Goal: Transaction & Acquisition: Download file/media

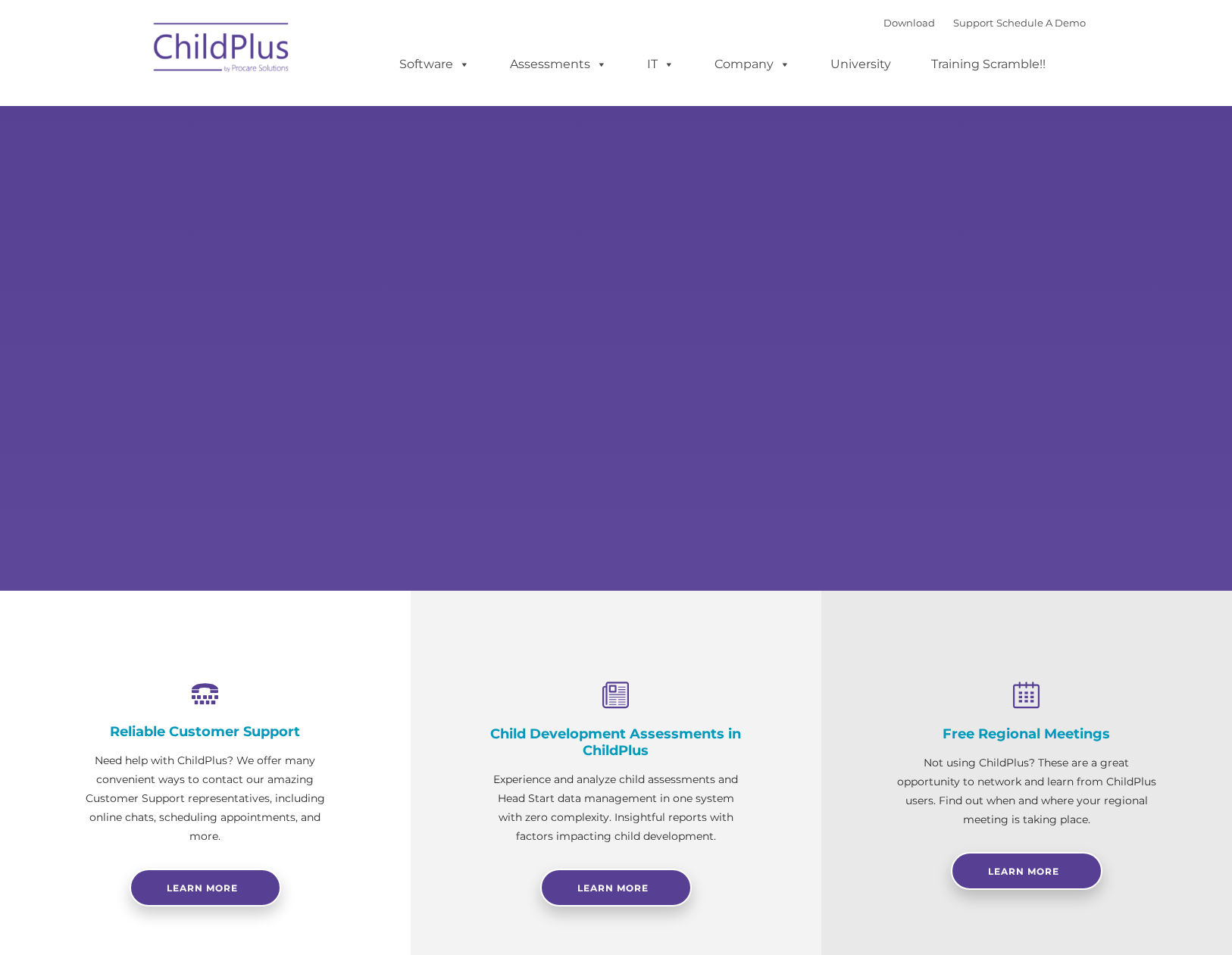
select select "MEDIUM"
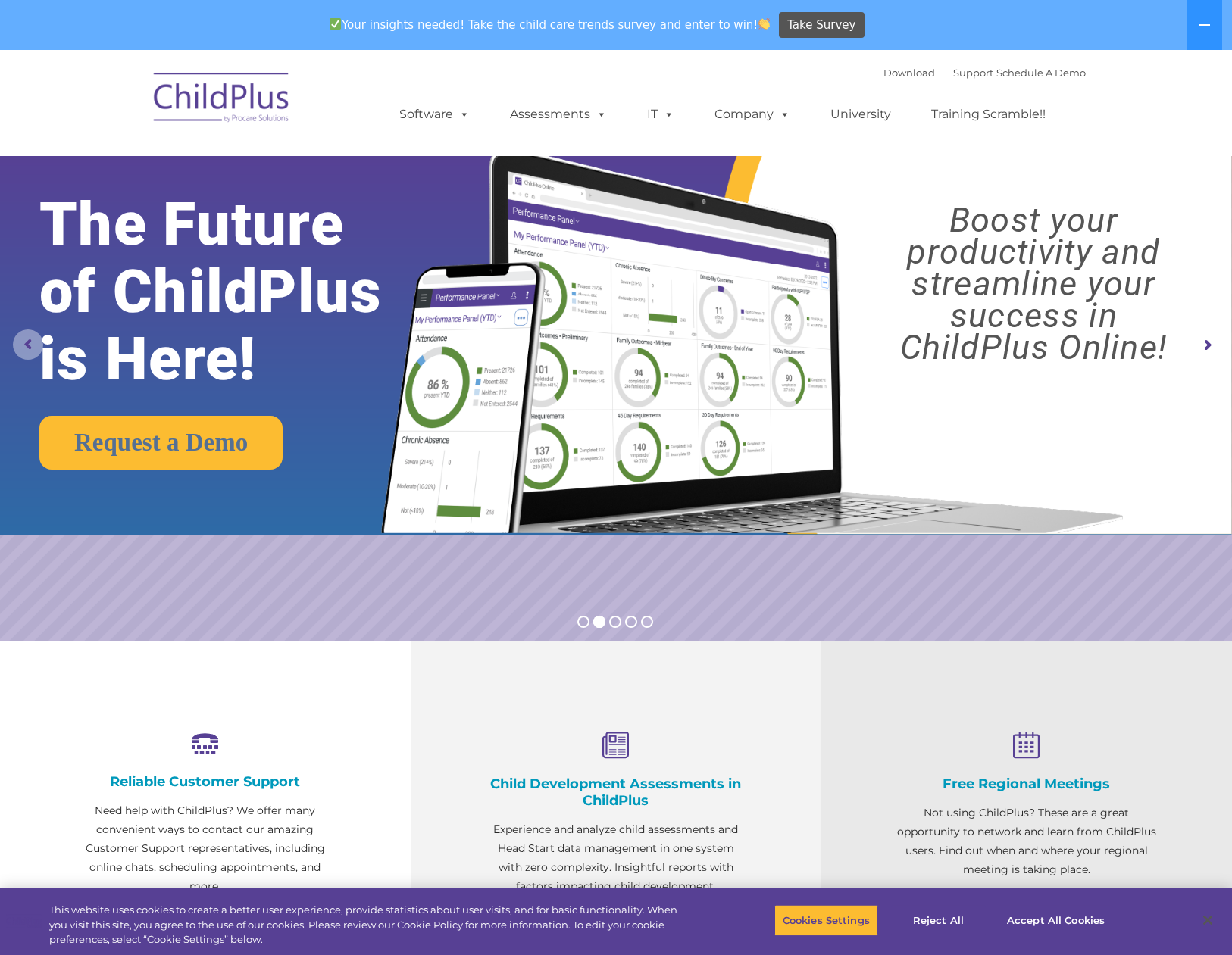
click at [27, 339] on rs-arrow at bounding box center [28, 345] width 30 height 30
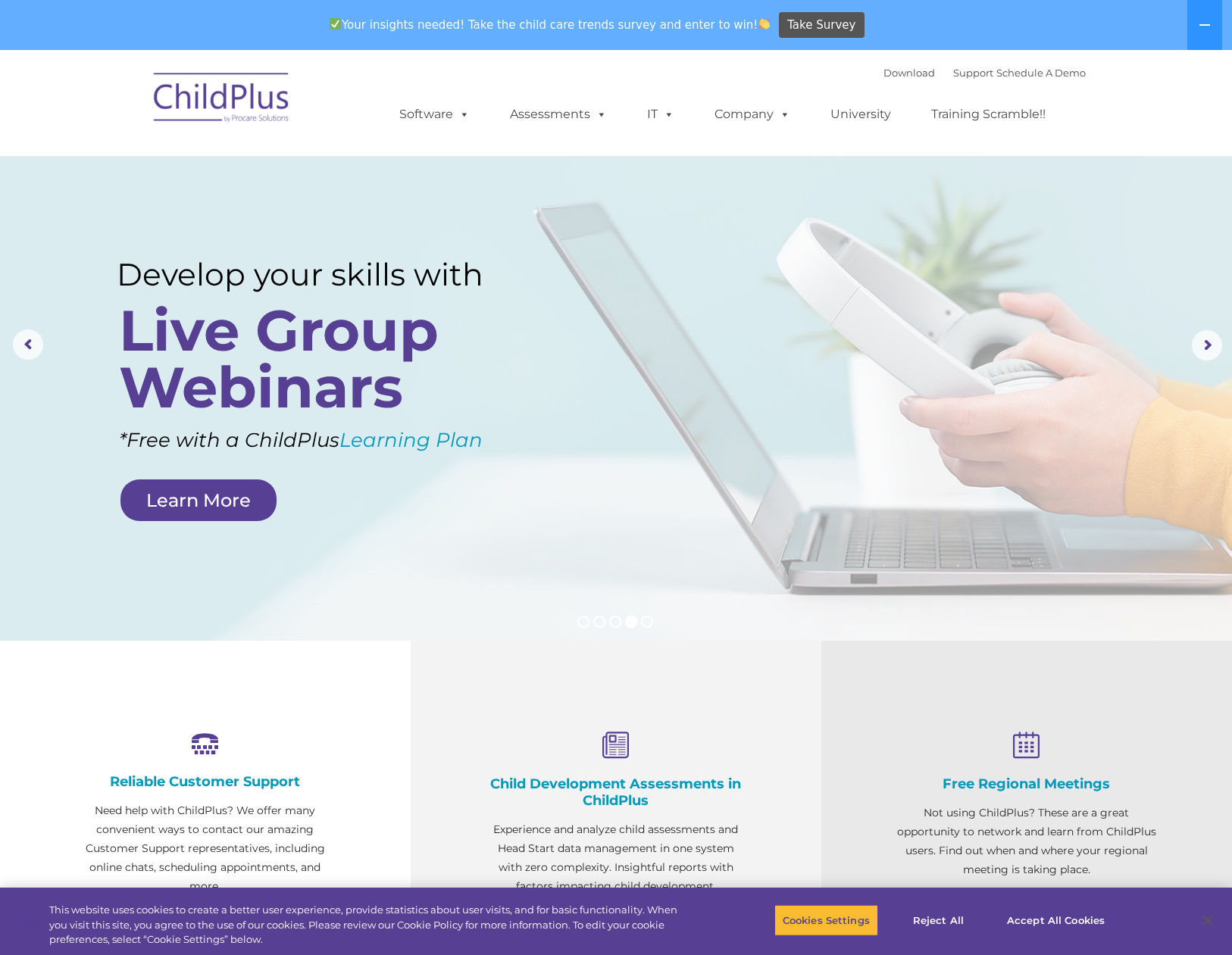
click at [971, 173] on rs-layer at bounding box center [616, 346] width 1232 height 591
click at [977, 23] on div "Your insights needed! Take the child care trends survey and enter to win! Take …" at bounding box center [595, 25] width 1189 height 49
click at [38, 347] on rs-arrow at bounding box center [28, 345] width 30 height 30
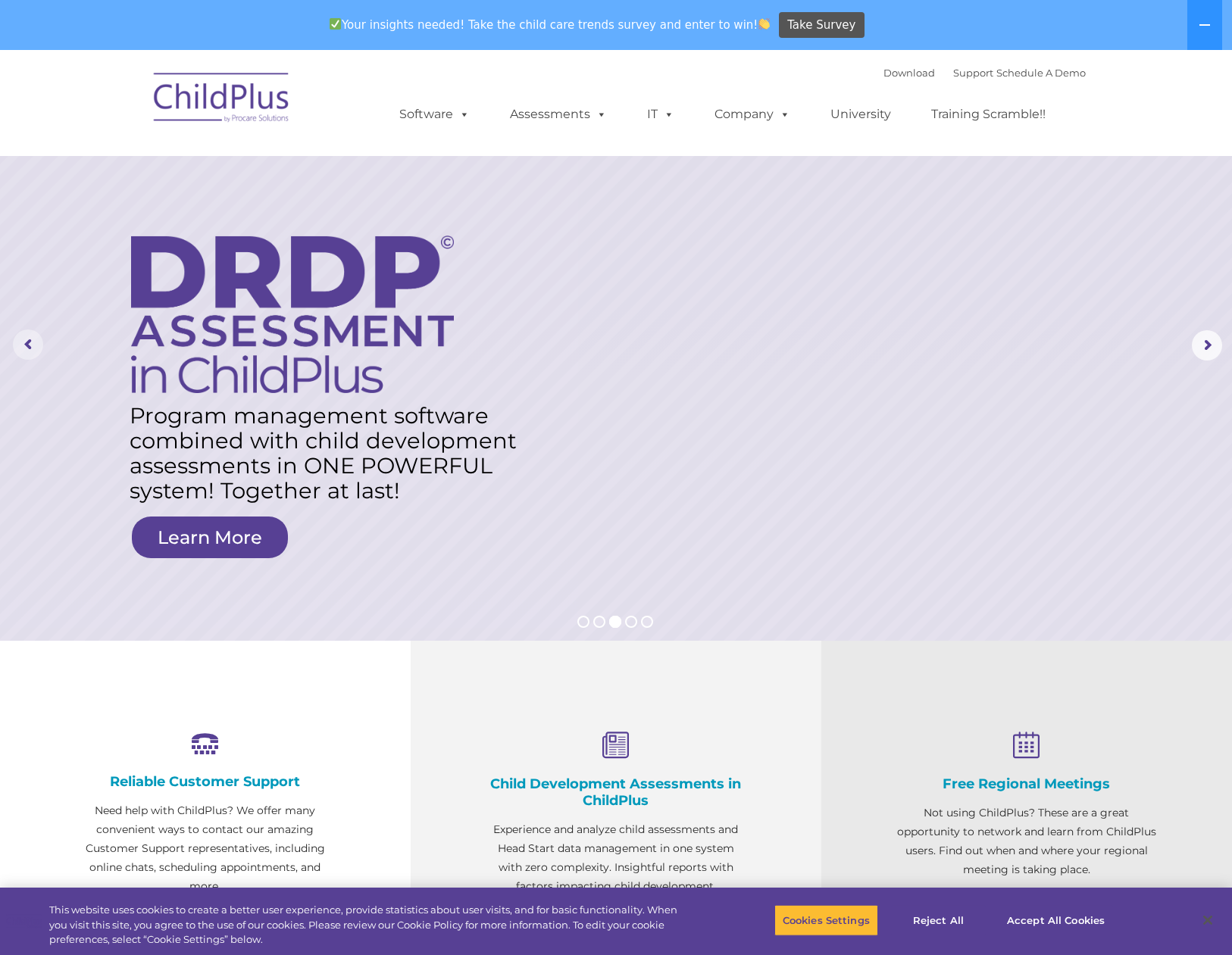
click at [38, 342] on rs-arrow at bounding box center [28, 345] width 30 height 30
click at [226, 100] on img at bounding box center [221, 100] width 152 height 76
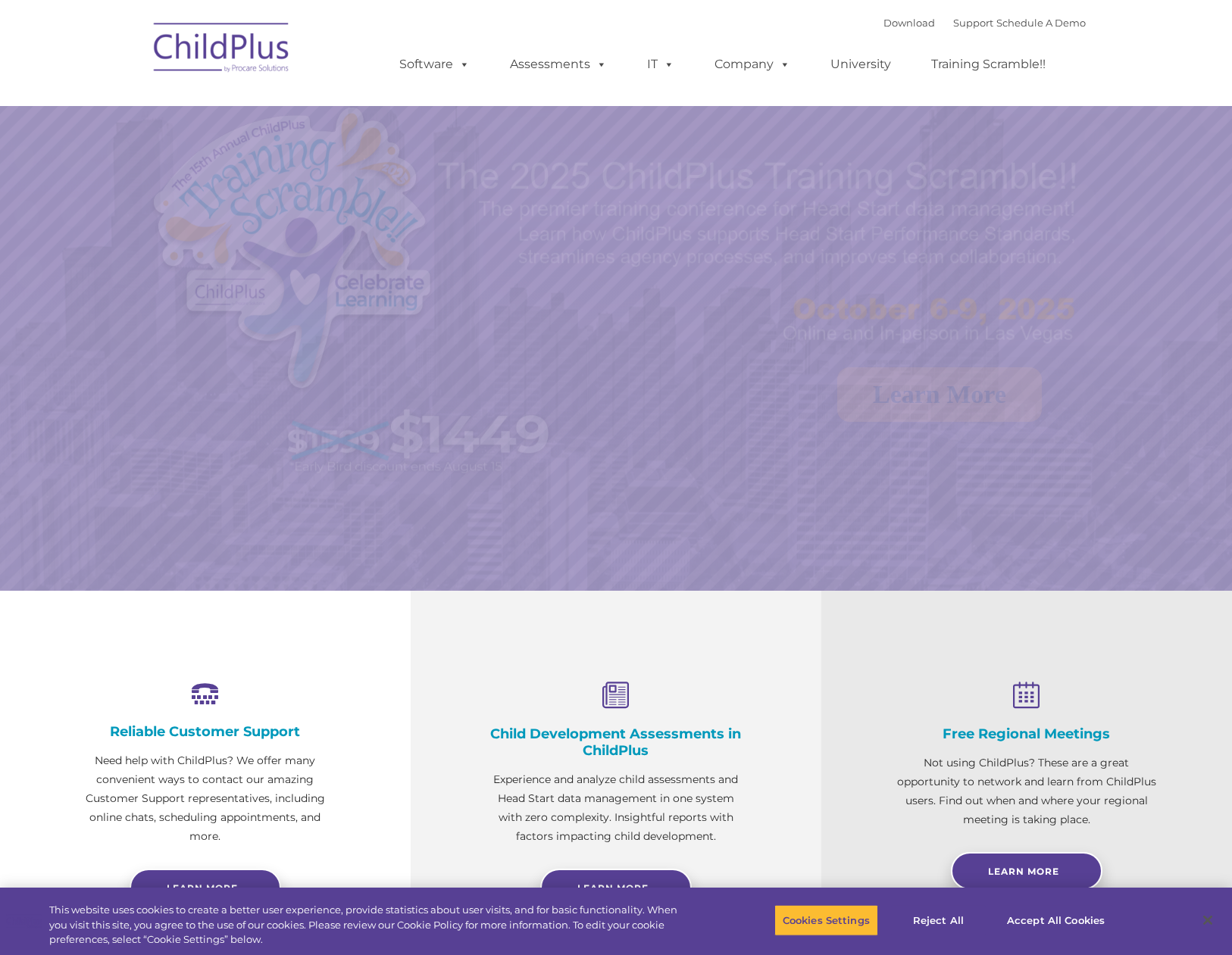
select select "MEDIUM"
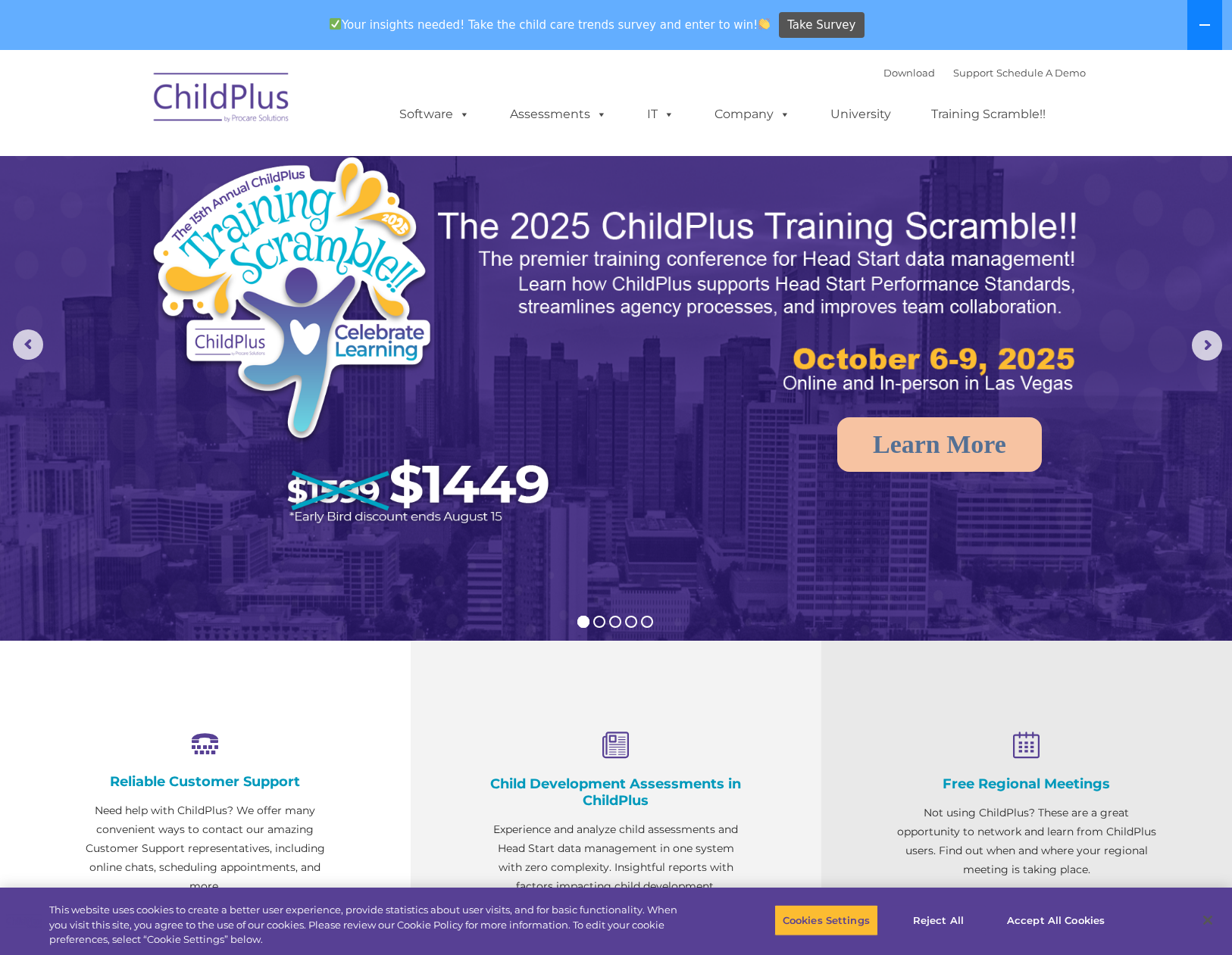
click at [1204, 31] on button at bounding box center [1204, 25] width 35 height 50
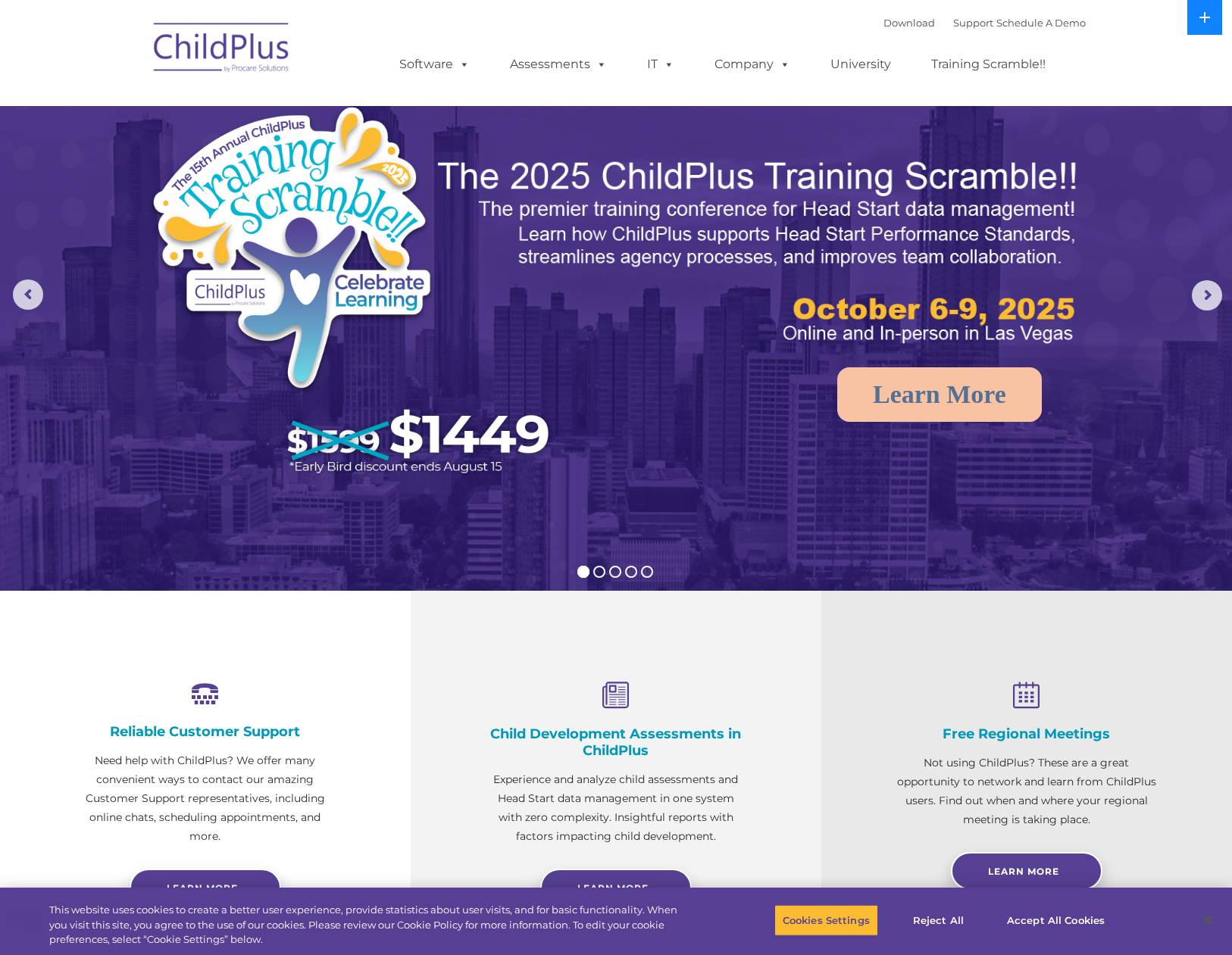
click at [1202, 23] on icon at bounding box center [1204, 17] width 12 height 12
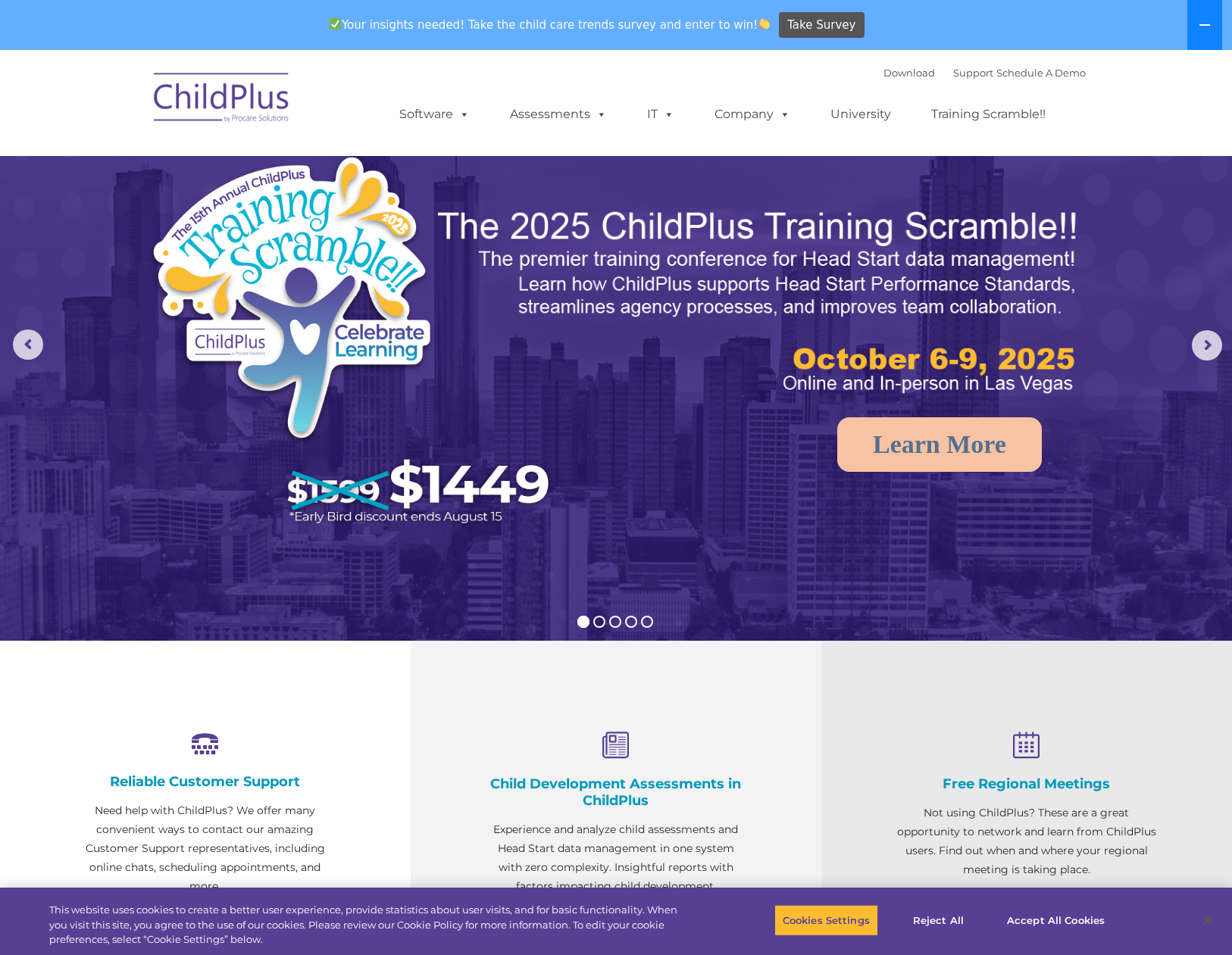
click at [1202, 23] on icon at bounding box center [1204, 25] width 12 height 12
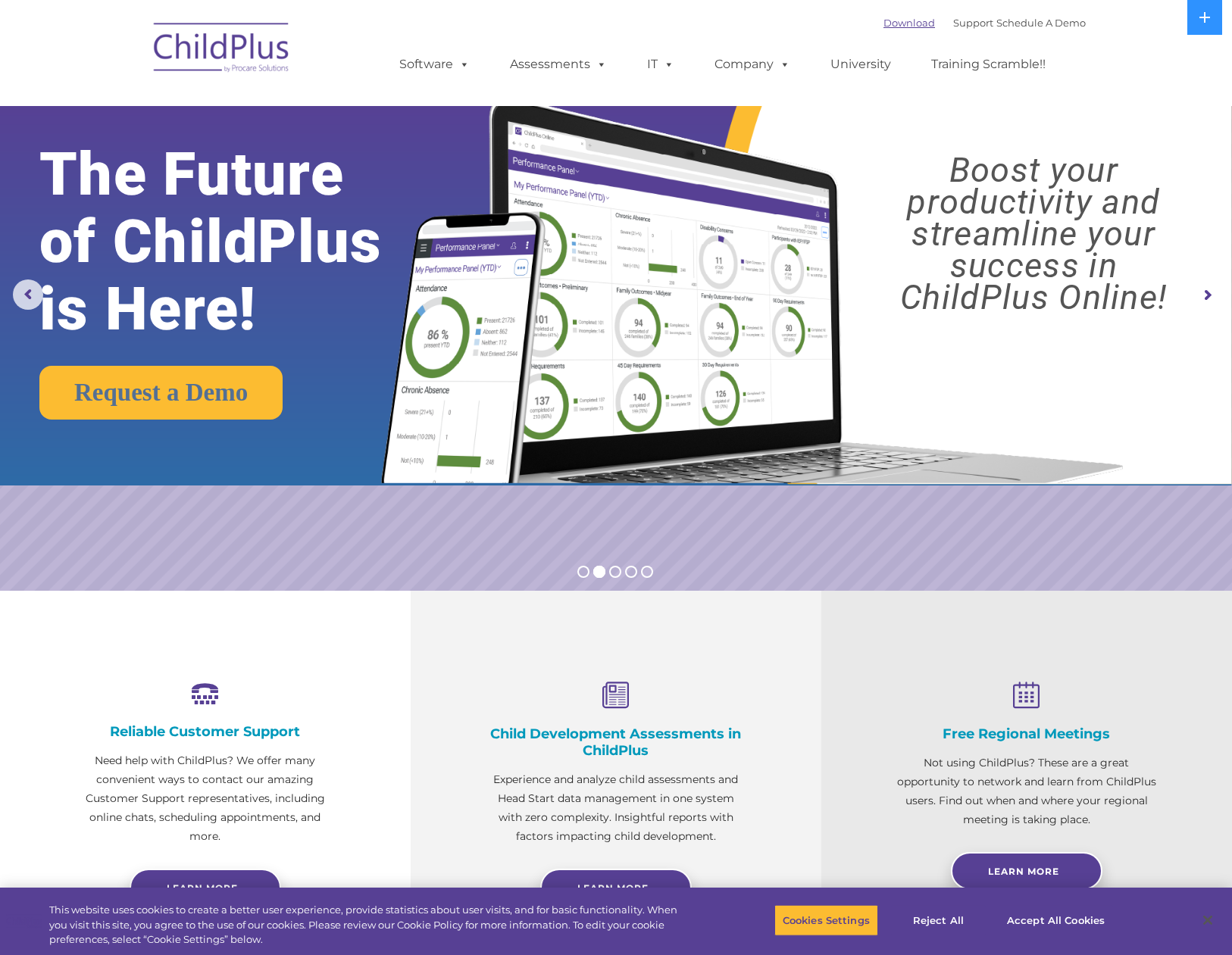
click at [885, 21] on link "Download" at bounding box center [908, 23] width 51 height 12
